Goal: Navigation & Orientation: Find specific page/section

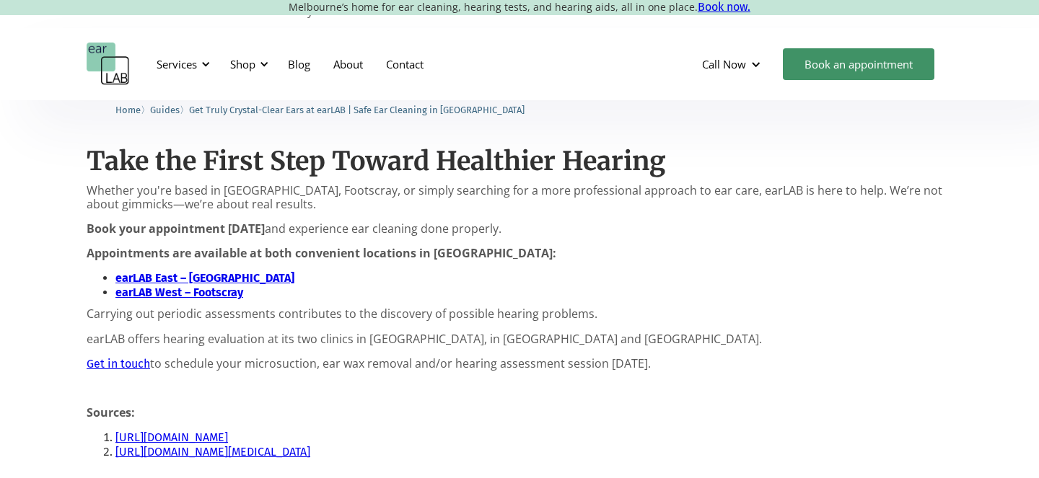
scroll to position [1363, 0]
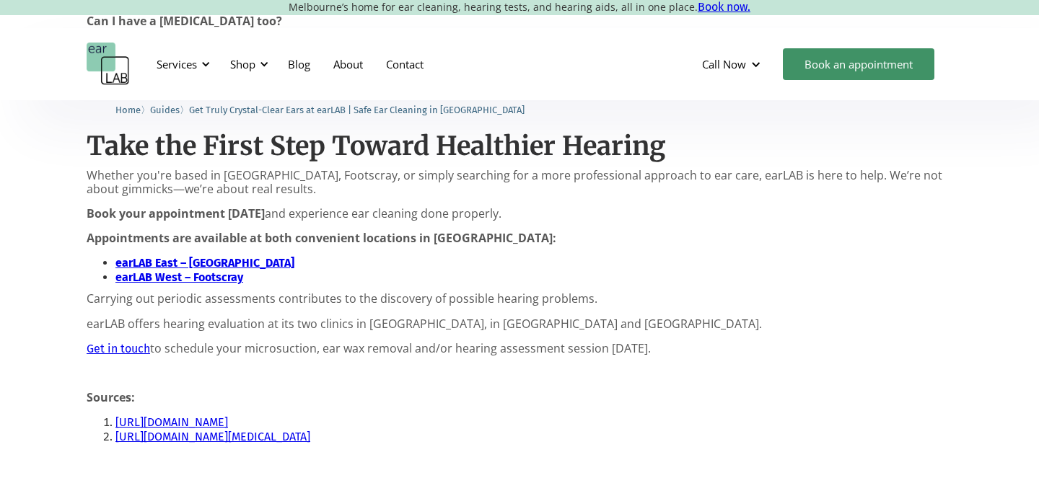
click at [225, 426] on link "[URL][DOMAIN_NAME]" at bounding box center [171, 423] width 113 height 14
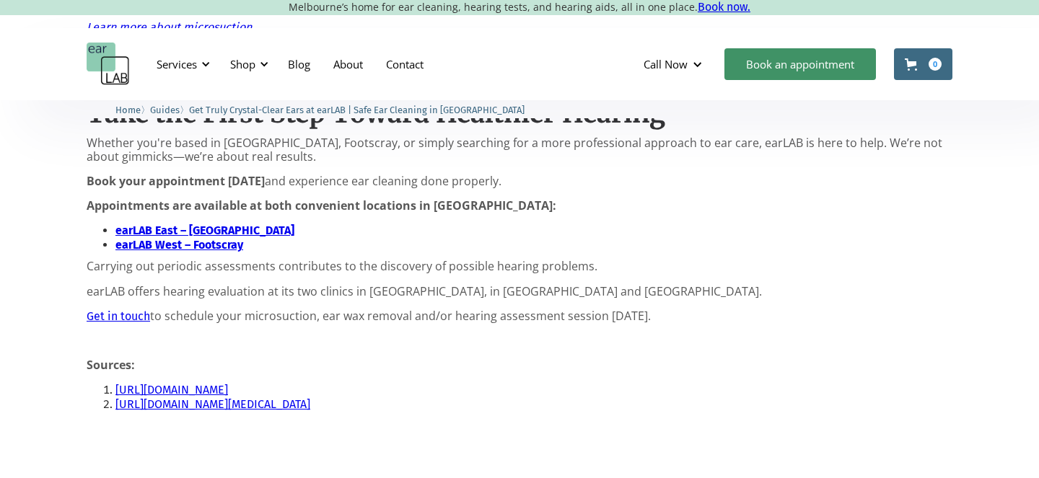
scroll to position [1430, 0]
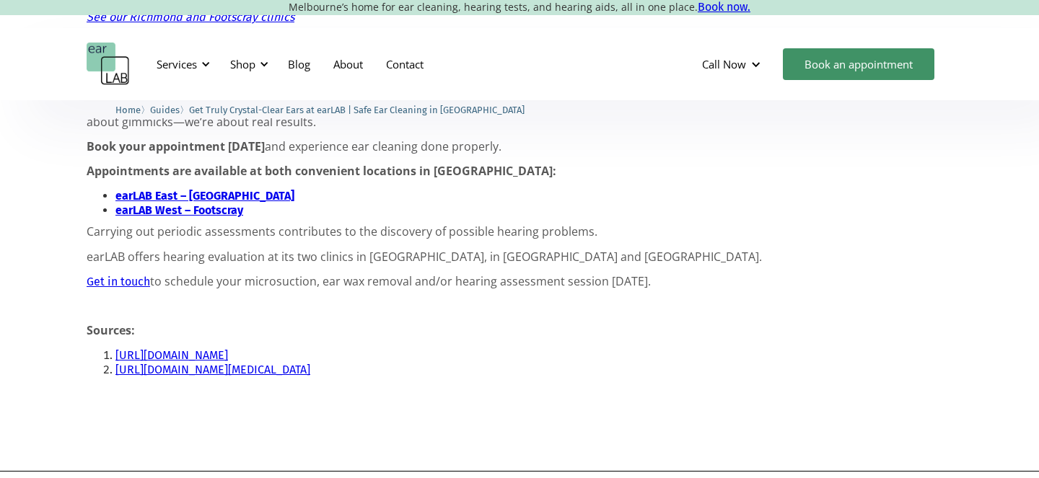
click at [133, 198] on strong "earLAB East – Richmond" at bounding box center [204, 196] width 179 height 14
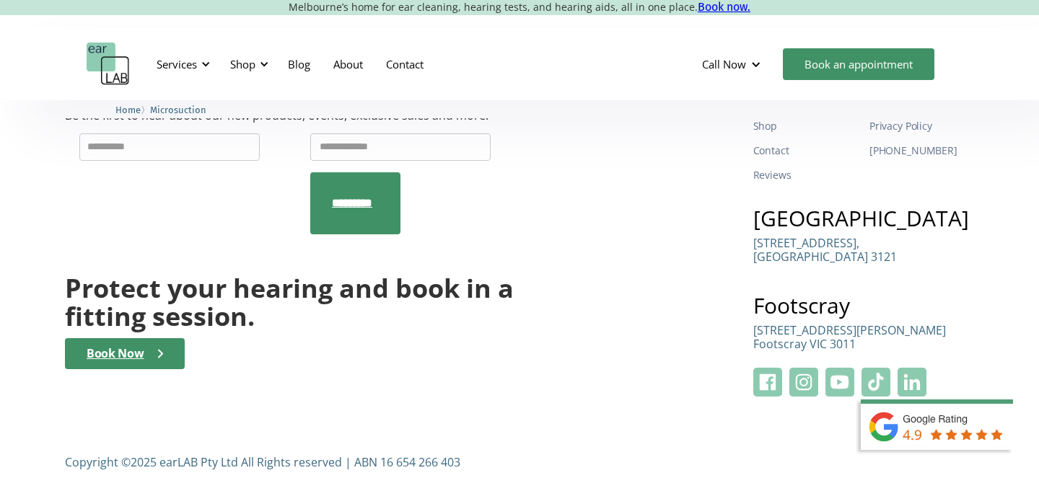
scroll to position [4818, 0]
